Goal: Task Accomplishment & Management: Manage account settings

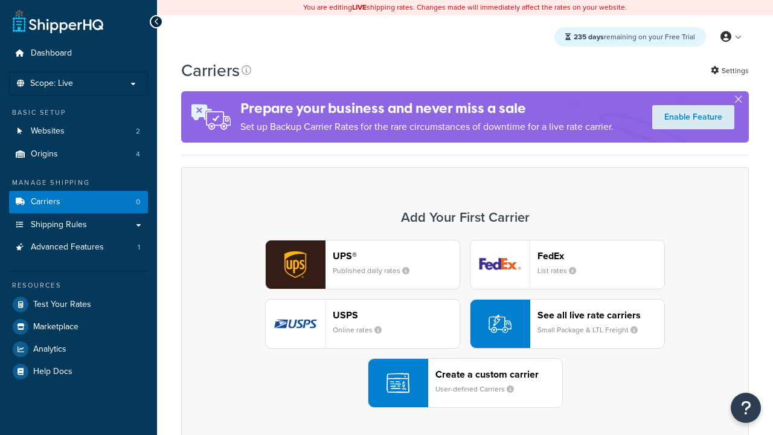
click at [465, 383] on div "Create a custom carrier User-defined Carriers" at bounding box center [499, 383] width 127 height 29
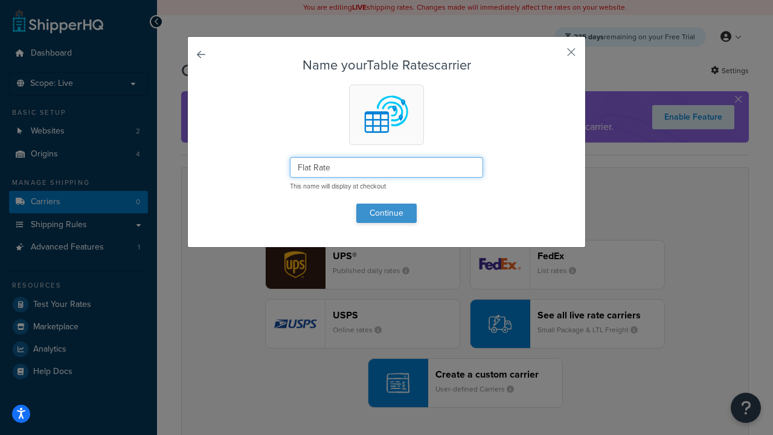
type input "Flat Rate"
click at [387, 213] on button "Continue" at bounding box center [387, 213] width 60 height 19
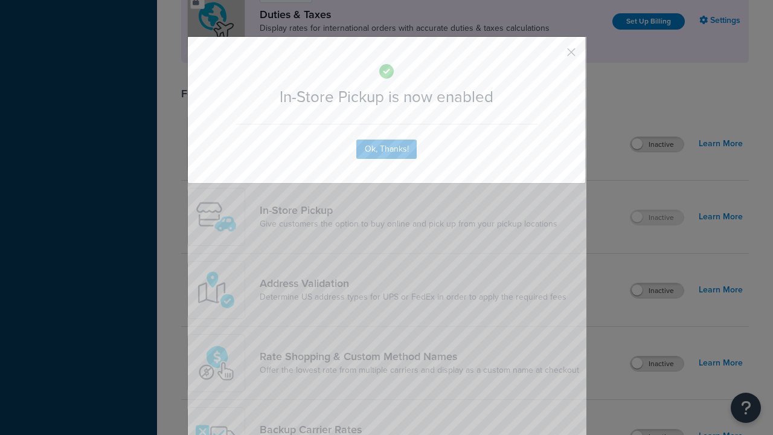
click at [554, 55] on button "button" at bounding box center [553, 56] width 3 height 3
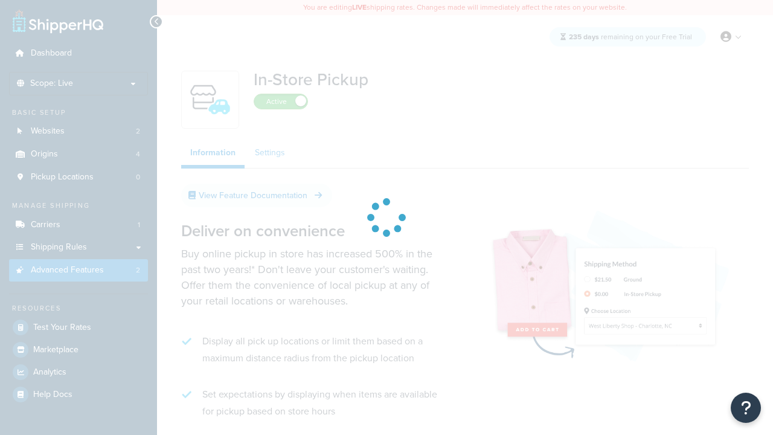
click at [270, 153] on link "Settings" at bounding box center [270, 153] width 48 height 24
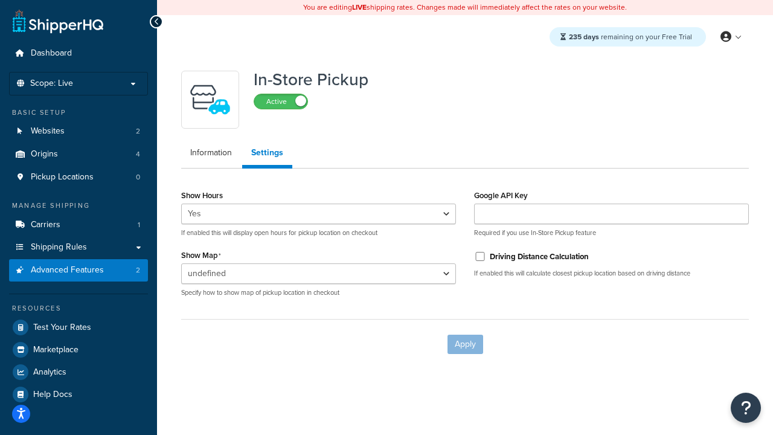
select select "inline"
click at [480, 256] on input "Driving Distance Calculation" at bounding box center [480, 256] width 12 height 9
checkbox input "true"
click at [465, 344] on button "Apply" at bounding box center [466, 344] width 36 height 19
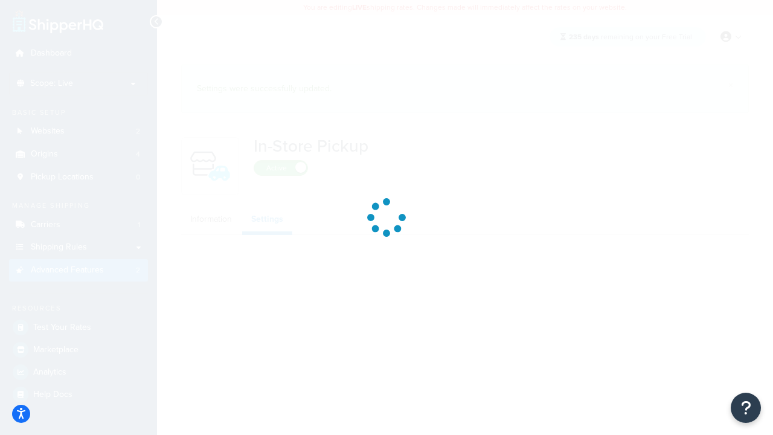
select select "inline"
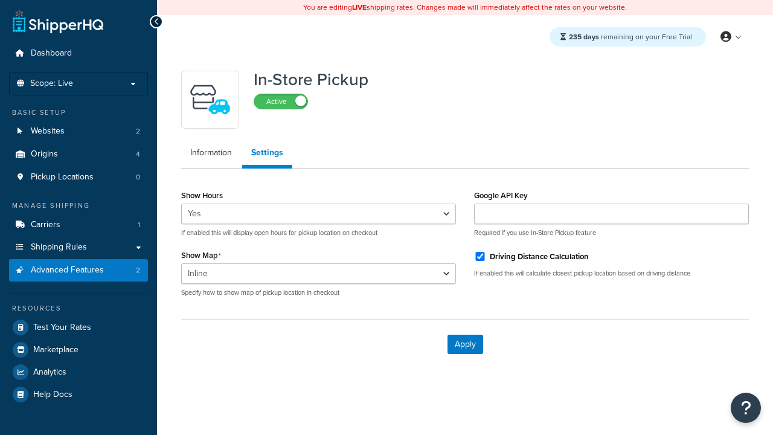
select select "inline"
click at [62, 177] on span "Pickup Locations" at bounding box center [62, 177] width 63 height 10
select select "inline"
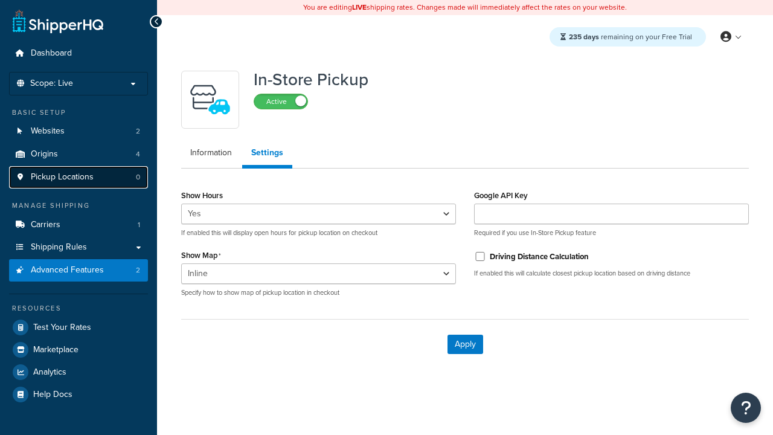
click at [62, 177] on span "Pickup Locations" at bounding box center [62, 177] width 63 height 10
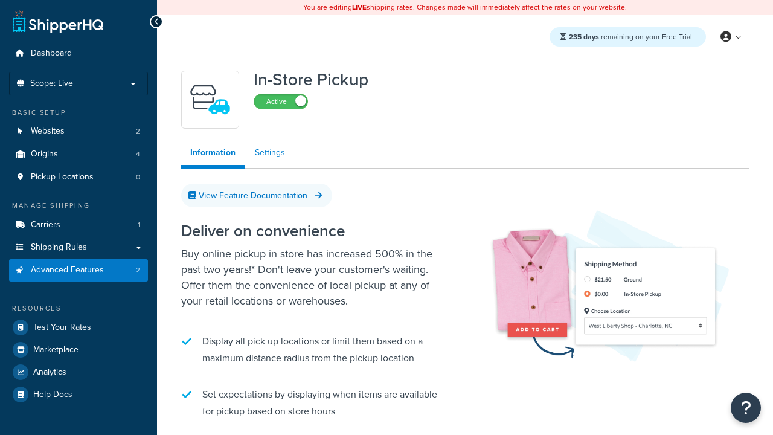
click at [270, 153] on link "Settings" at bounding box center [270, 153] width 48 height 24
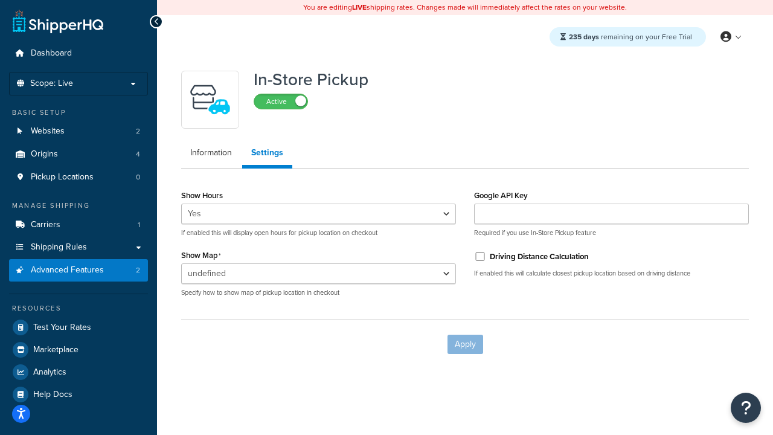
select select "inline"
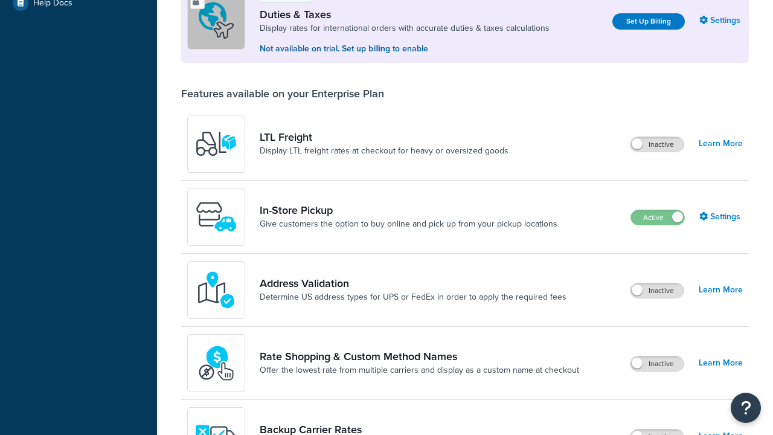
scroll to position [369, 0]
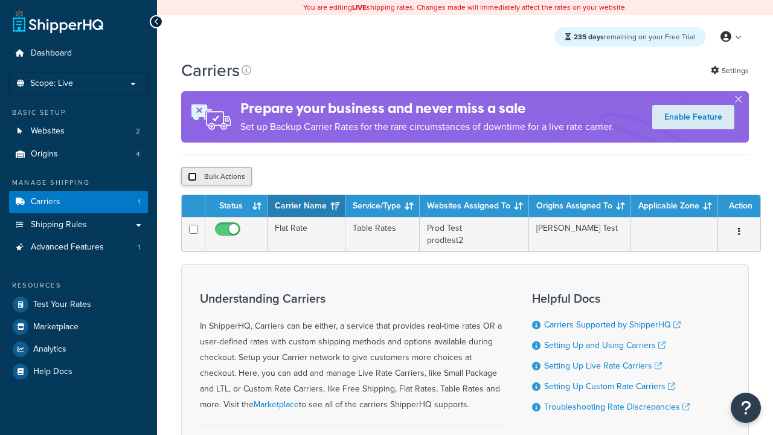
click at [192, 178] on input "checkbox" at bounding box center [192, 176] width 9 height 9
checkbox input "true"
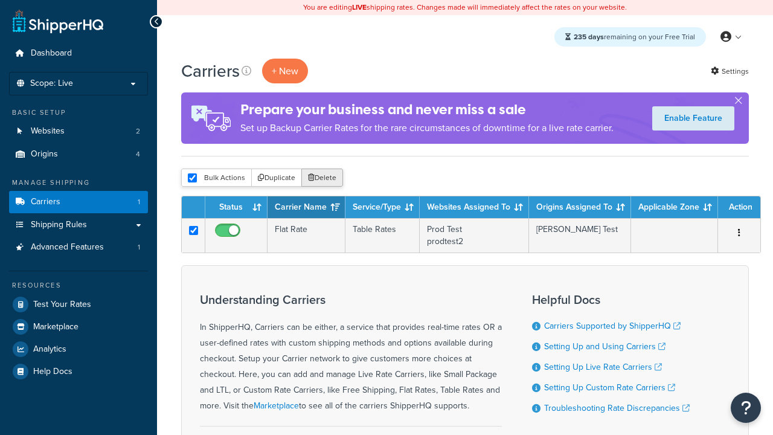
click at [325, 178] on button "Delete" at bounding box center [323, 178] width 42 height 18
